Goal: Task Accomplishment & Management: Manage account settings

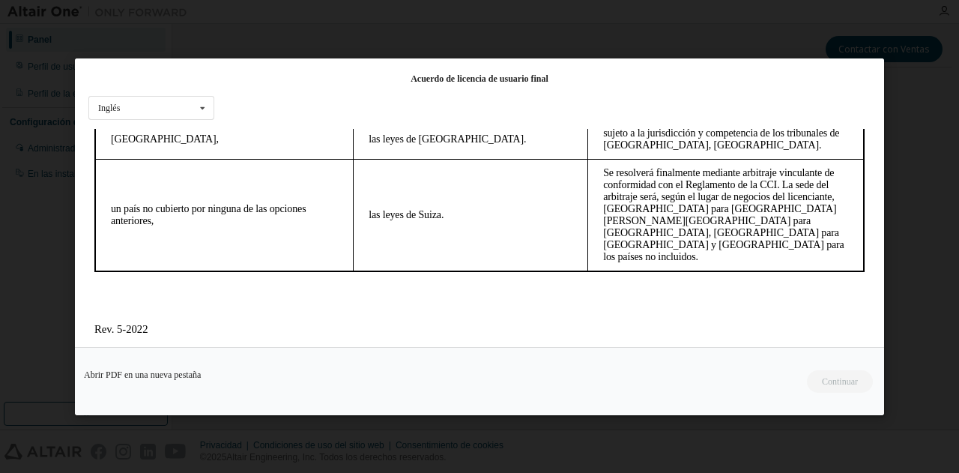
scroll to position [54, 0]
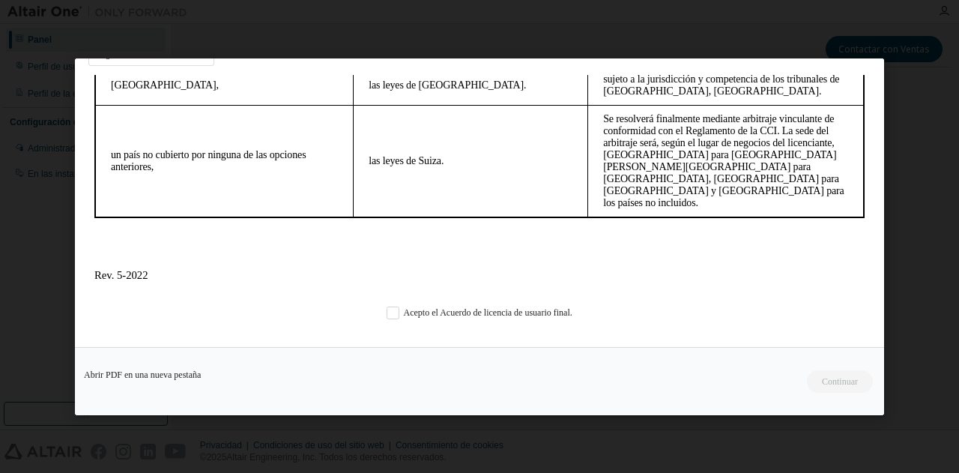
click at [398, 320] on div "Acuerdo de licencia de usuario final Inglés Inglés Chino [PERSON_NAME] japonés …" at bounding box center [479, 202] width 809 height 288
click at [392, 312] on label "Acepto el Acuerdo de licencia de usuario final." at bounding box center [479, 312] width 186 height 13
click at [851, 383] on font "Continuar" at bounding box center [839, 380] width 36 height 10
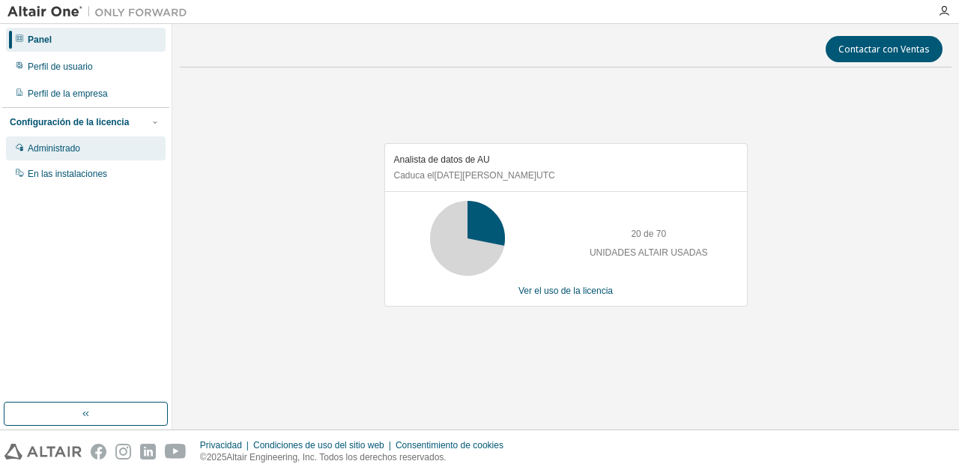
click at [88, 148] on div "Administrado" at bounding box center [86, 148] width 160 height 24
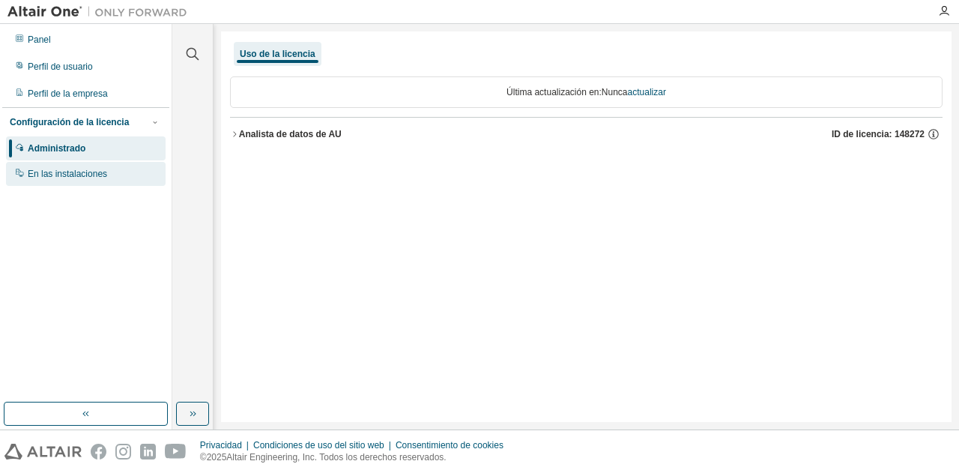
click at [57, 171] on font "En las instalaciones" at bounding box center [67, 173] width 79 height 10
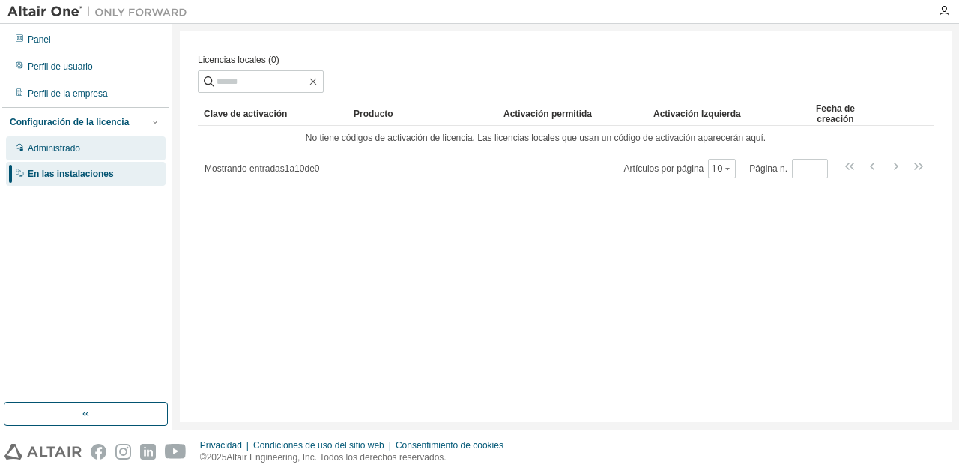
click at [99, 159] on div "Administrado" at bounding box center [86, 148] width 160 height 24
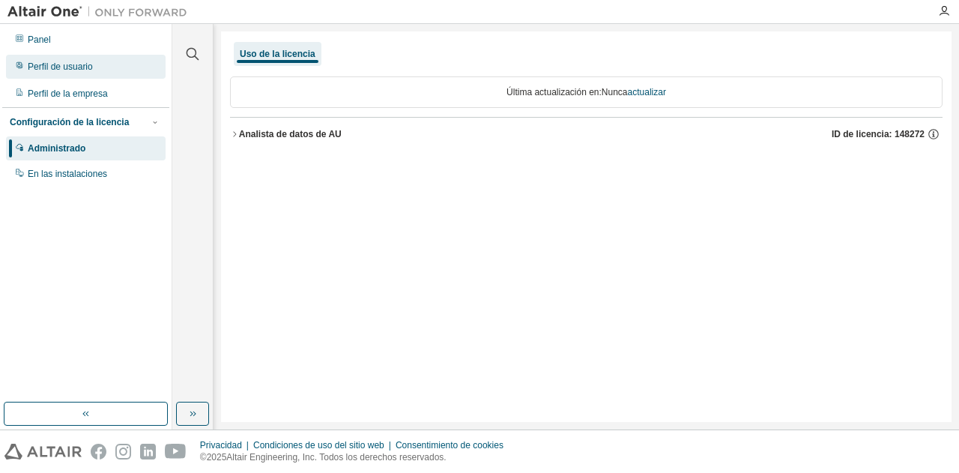
click at [93, 67] on div "Perfil de usuario" at bounding box center [86, 67] width 160 height 24
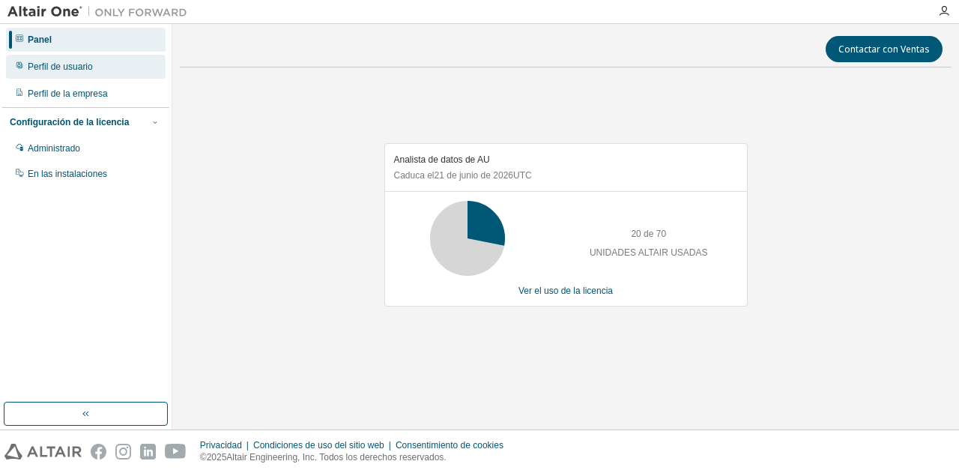
click at [73, 76] on div "Perfil de usuario" at bounding box center [86, 67] width 160 height 24
click at [102, 63] on div "Perfil de usuario" at bounding box center [86, 67] width 160 height 24
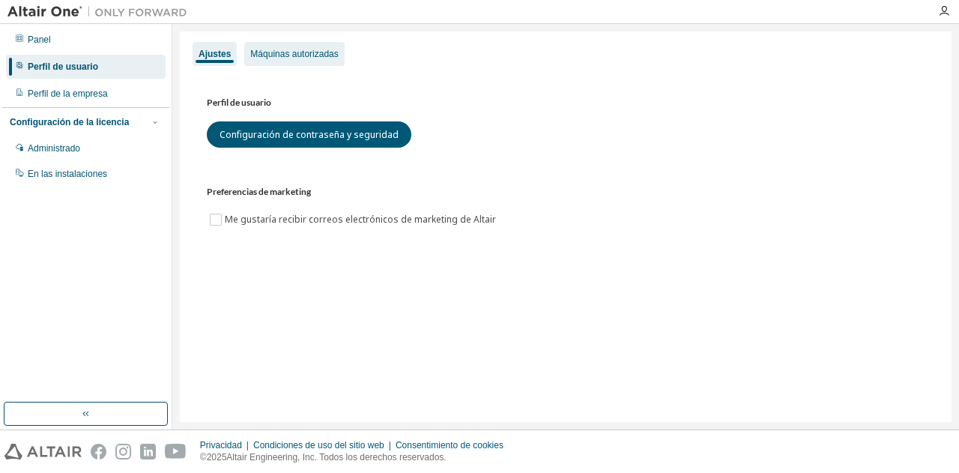
click at [300, 52] on font "Máquinas autorizadas" at bounding box center [294, 54] width 88 height 10
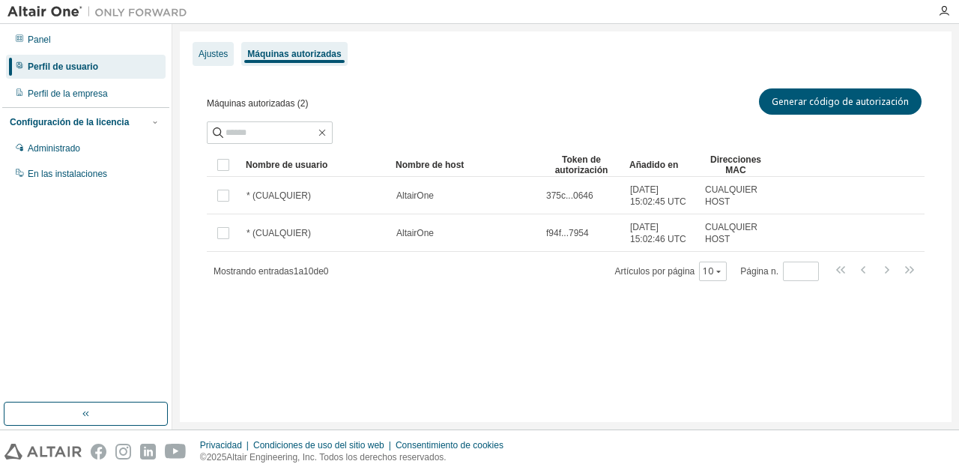
click at [210, 53] on font "Ajustes" at bounding box center [212, 54] width 29 height 10
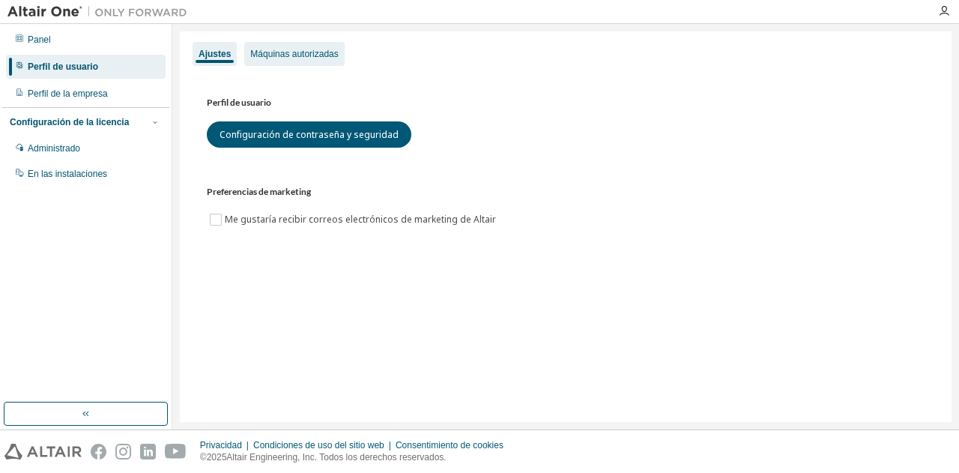
click at [304, 52] on font "Máquinas autorizadas" at bounding box center [294, 54] width 88 height 10
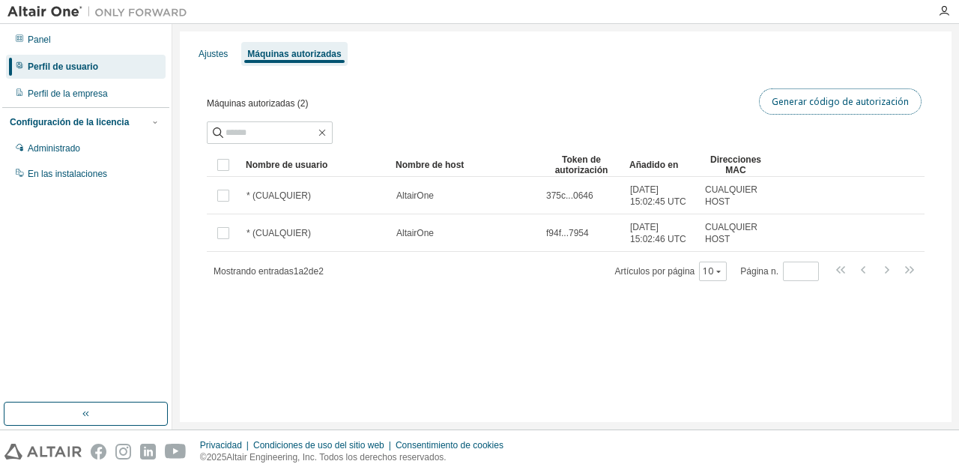
click at [860, 103] on font "Generar código de autorización" at bounding box center [839, 101] width 137 height 13
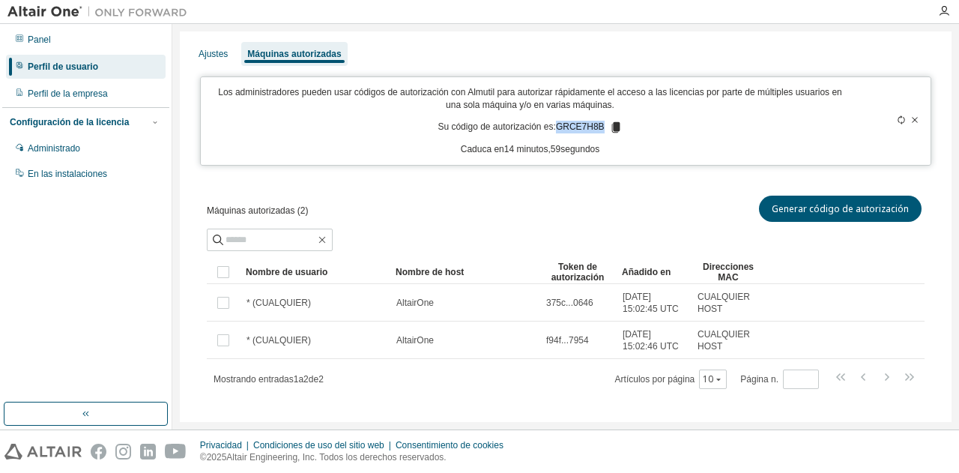
drag, startPoint x: 554, startPoint y: 127, endPoint x: 598, endPoint y: 131, distance: 43.6
click at [598, 131] on p "Su código de autorización es: GRCE7H8B" at bounding box center [529, 127] width 184 height 13
click at [611, 122] on icon at bounding box center [615, 127] width 8 height 10
click at [571, 131] on font "GRCE7H8B" at bounding box center [580, 127] width 49 height 10
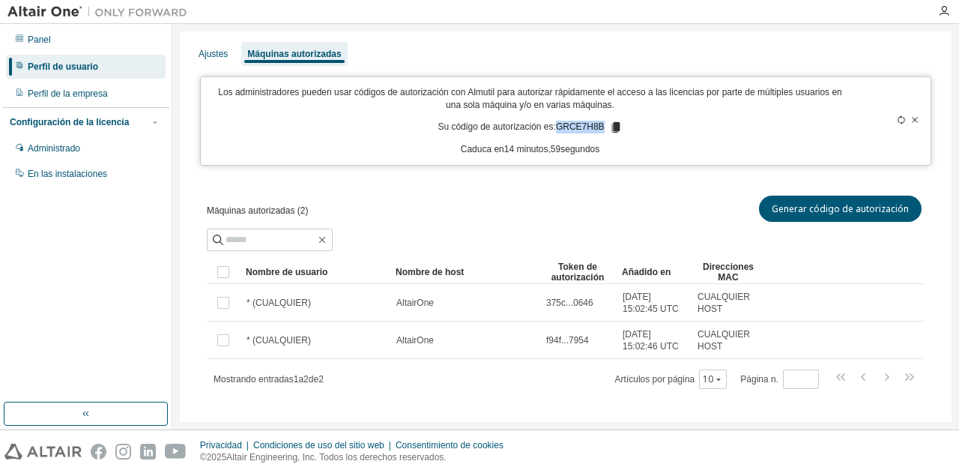
click at [571, 131] on font "GRCE7H8B" at bounding box center [580, 127] width 49 height 10
click at [600, 132] on p "Su código de autorización es: GRCE7H8B" at bounding box center [529, 127] width 184 height 13
click at [613, 125] on icon at bounding box center [615, 127] width 13 height 13
